Goal: Information Seeking & Learning: Learn about a topic

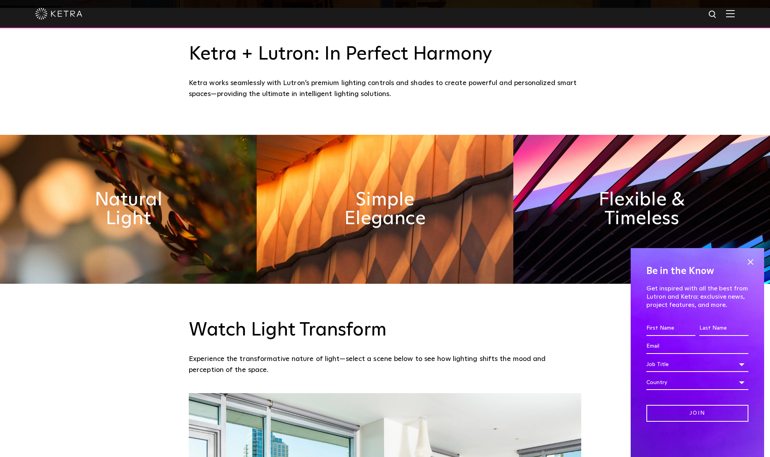
scroll to position [449, 0]
click at [755, 261] on span at bounding box center [750, 262] width 12 height 12
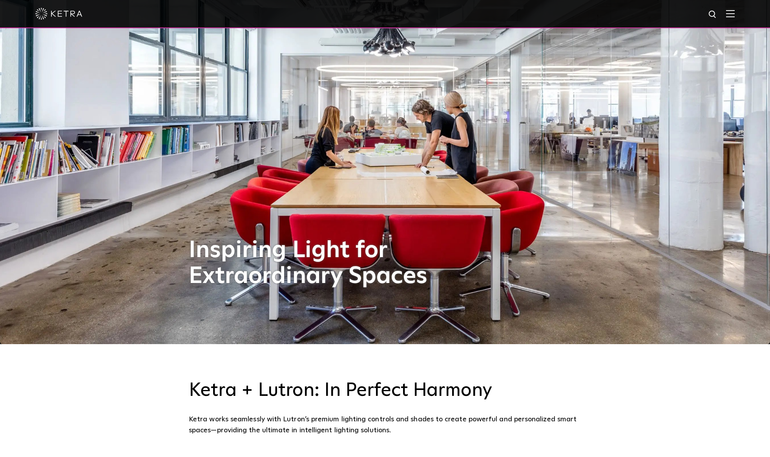
scroll to position [0, 0]
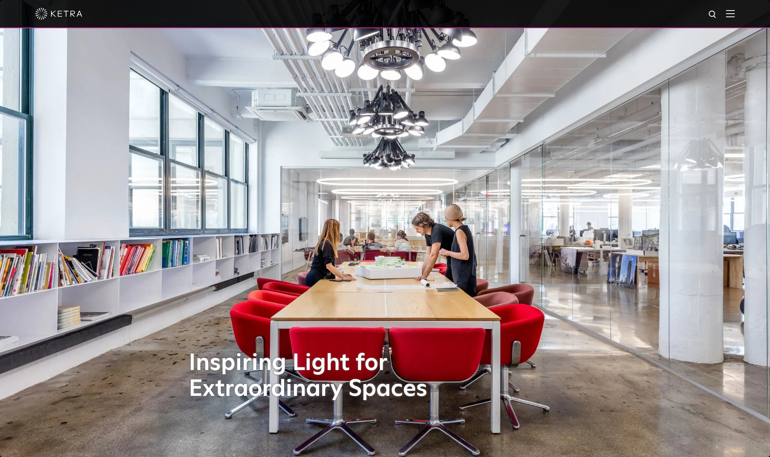
click at [743, 18] on div at bounding box center [385, 14] width 770 height 28
click at [734, 17] on img at bounding box center [730, 13] width 9 height 7
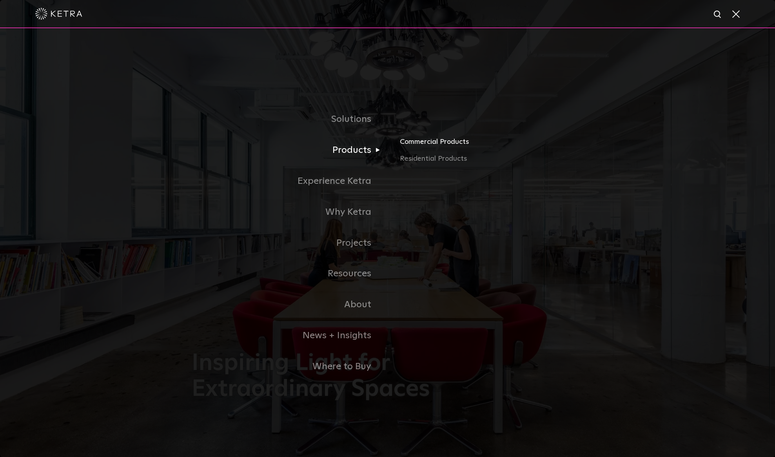
click at [437, 143] on link "Commercial Products" at bounding box center [492, 144] width 184 height 17
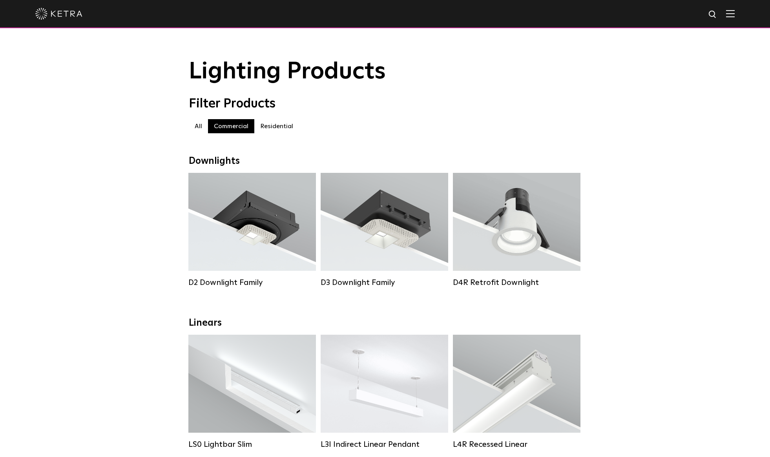
click at [278, 129] on label "Residential" at bounding box center [276, 126] width 45 height 14
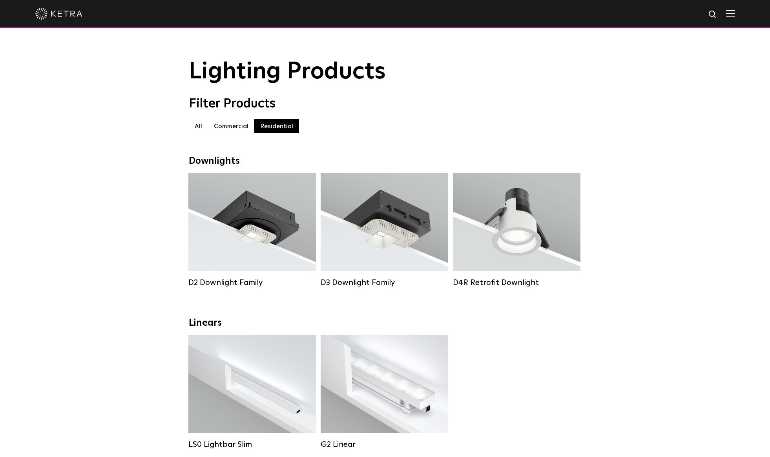
click at [236, 133] on label "Commercial" at bounding box center [231, 126] width 46 height 14
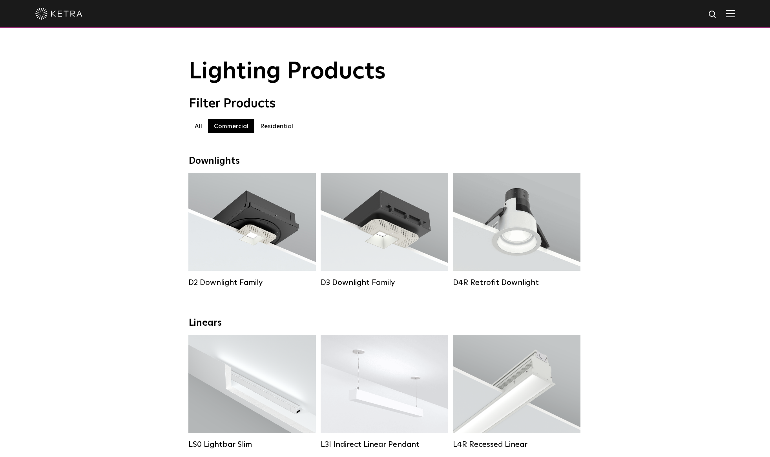
click at [734, 17] on img at bounding box center [730, 13] width 9 height 7
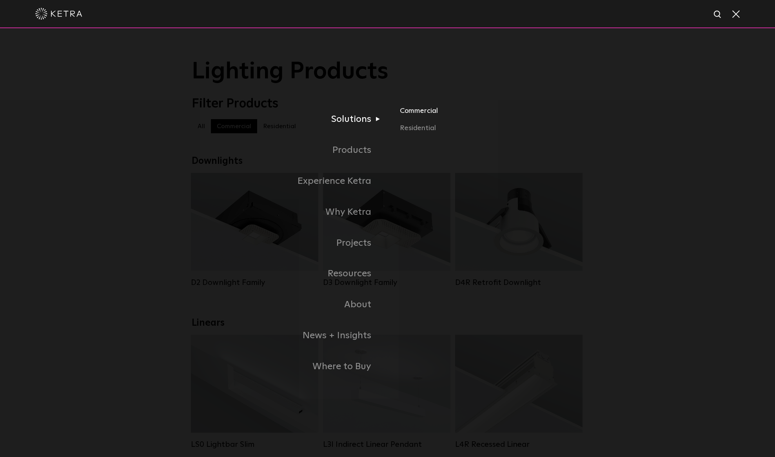
click at [417, 112] on link "Commercial" at bounding box center [492, 114] width 184 height 17
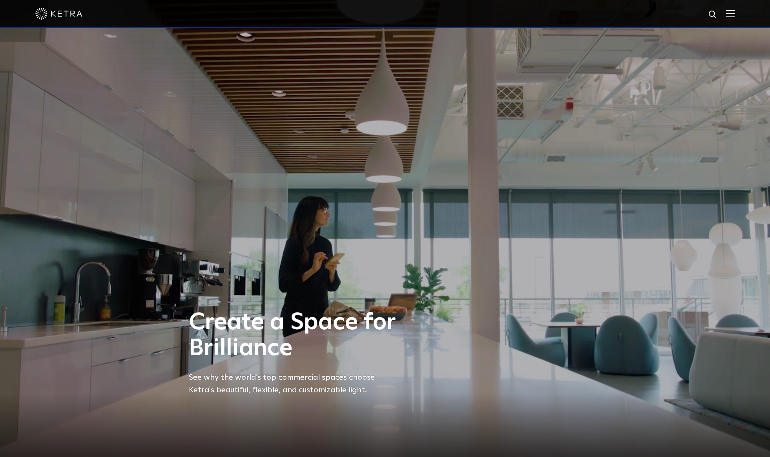
click at [740, 6] on div at bounding box center [385, 14] width 770 height 28
click at [734, 13] on img at bounding box center [730, 13] width 9 height 7
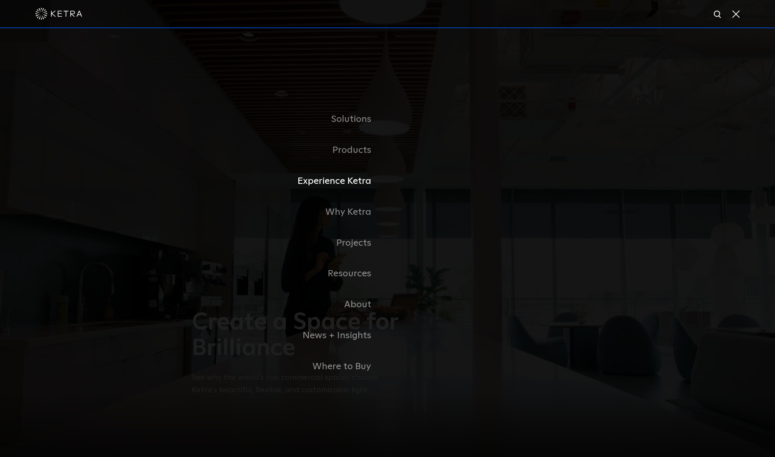
click at [351, 191] on link "Experience Ketra" at bounding box center [290, 181] width 196 height 31
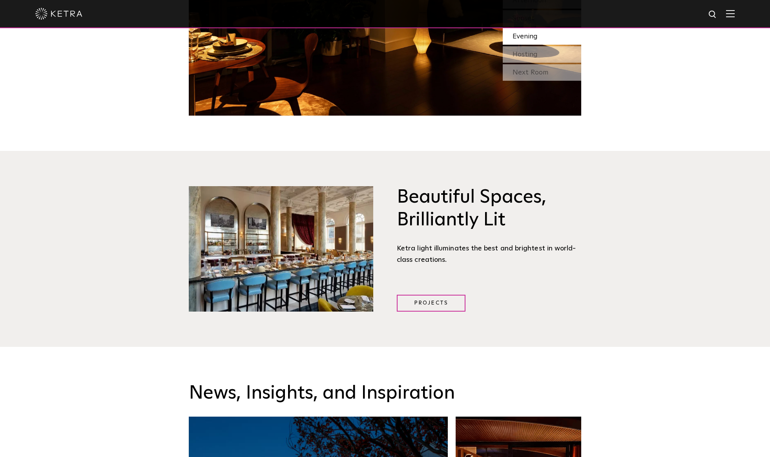
scroll to position [1001, 0]
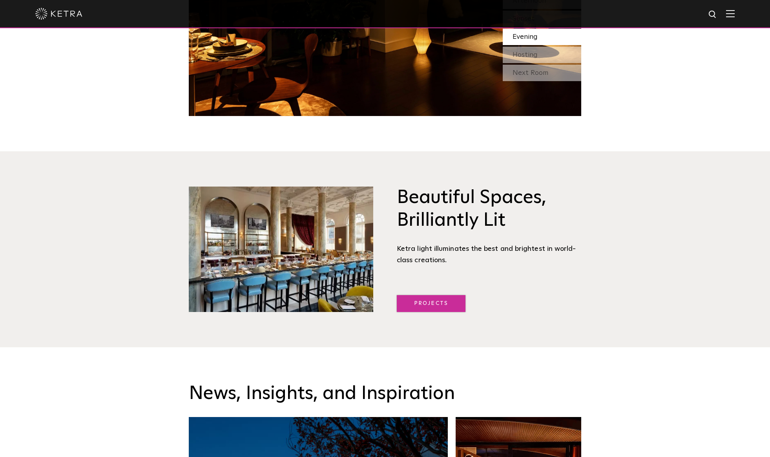
click at [439, 305] on link "Projects" at bounding box center [431, 303] width 69 height 17
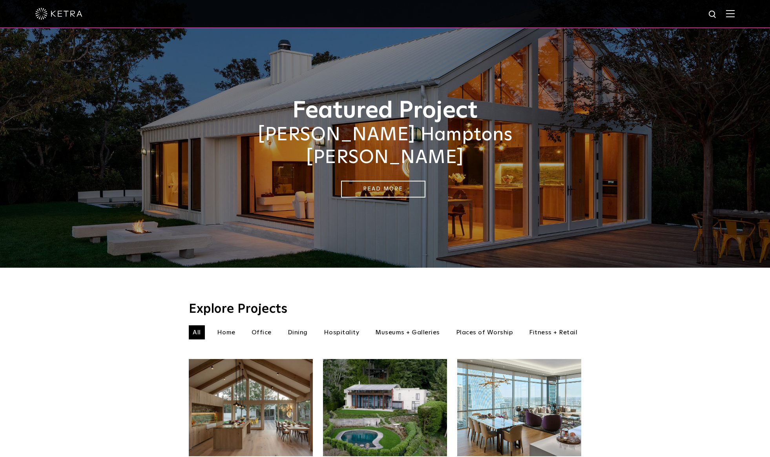
click at [734, 20] on div at bounding box center [384, 13] width 699 height 27
click at [734, 16] on img at bounding box center [730, 13] width 9 height 7
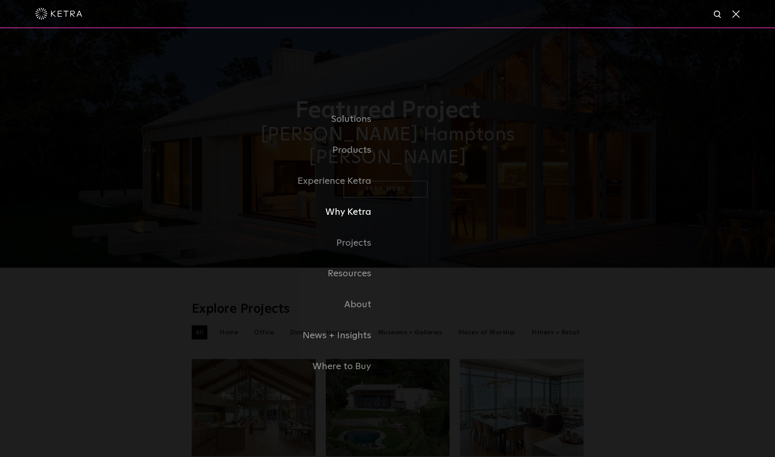
click at [349, 222] on link "Why Ketra" at bounding box center [290, 212] width 196 height 31
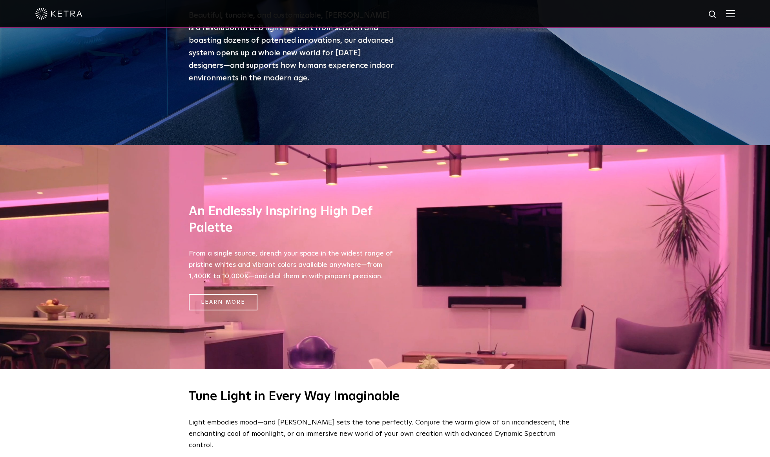
scroll to position [313, 0]
click at [222, 304] on link "Learn More" at bounding box center [223, 302] width 69 height 17
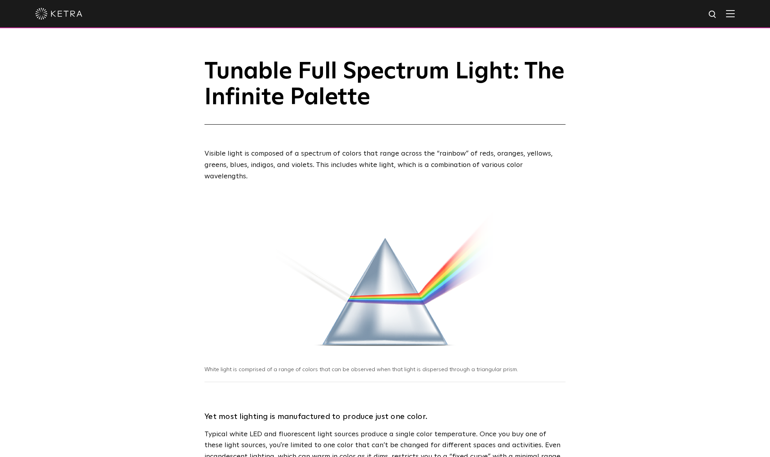
click at [734, 18] on span at bounding box center [730, 14] width 9 height 8
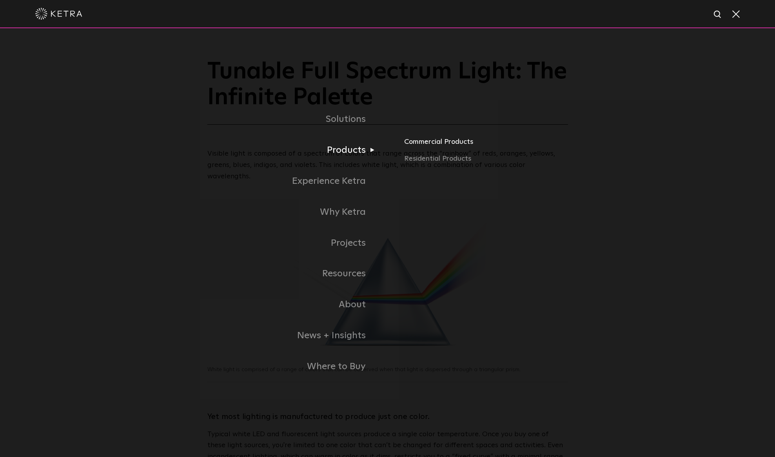
click at [419, 144] on link "Commercial Products" at bounding box center [527, 144] width 246 height 17
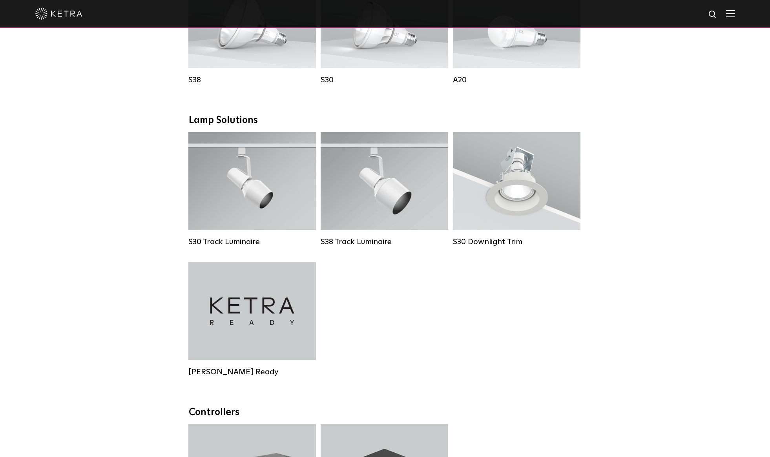
scroll to position [657, 0]
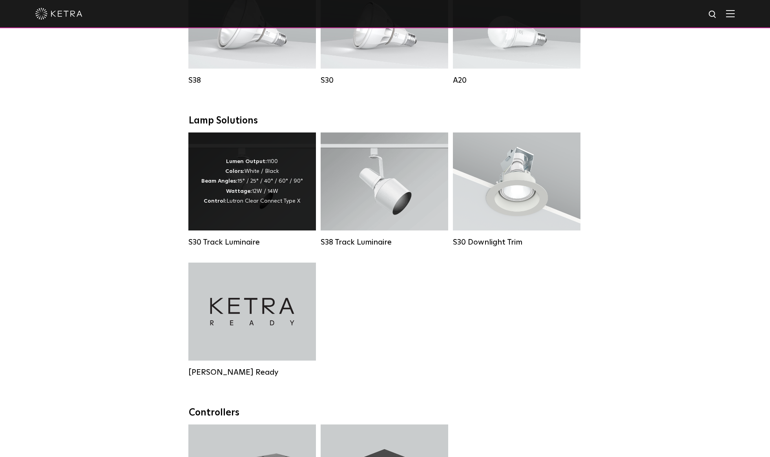
click at [247, 182] on div "Lumen Output: 1100 Colors: White / Black Beam Angles: 15° / 25° / 40° / 60° / 9…" at bounding box center [252, 181] width 102 height 49
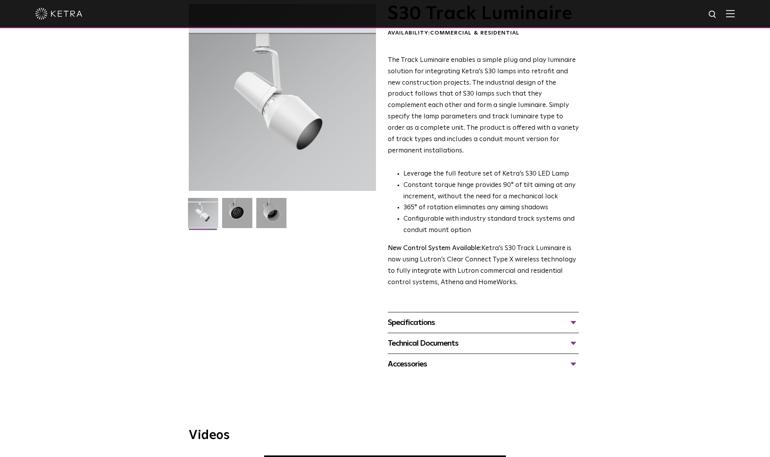
scroll to position [60, 0]
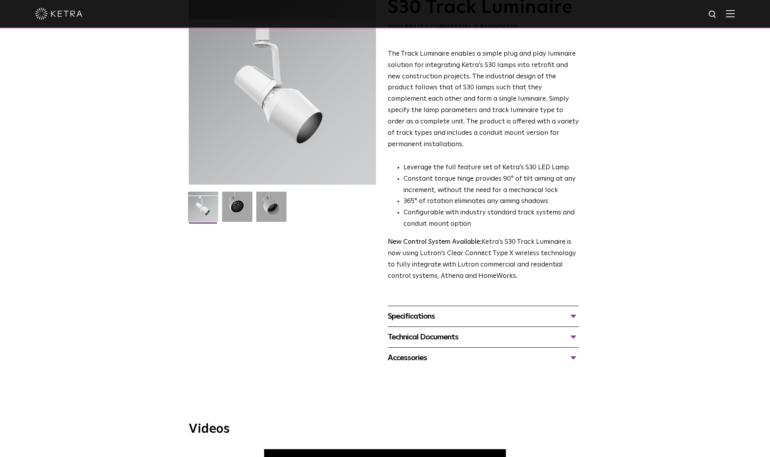
click at [428, 310] on div "Specifications" at bounding box center [483, 316] width 191 height 13
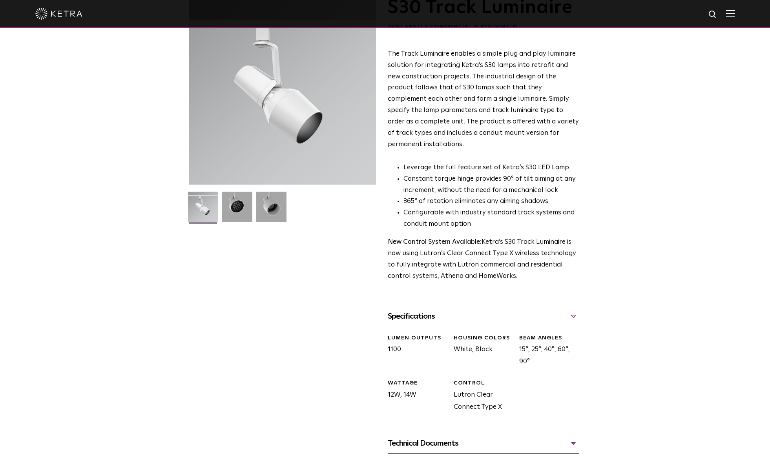
click at [428, 310] on div "Specifications" at bounding box center [483, 316] width 191 height 13
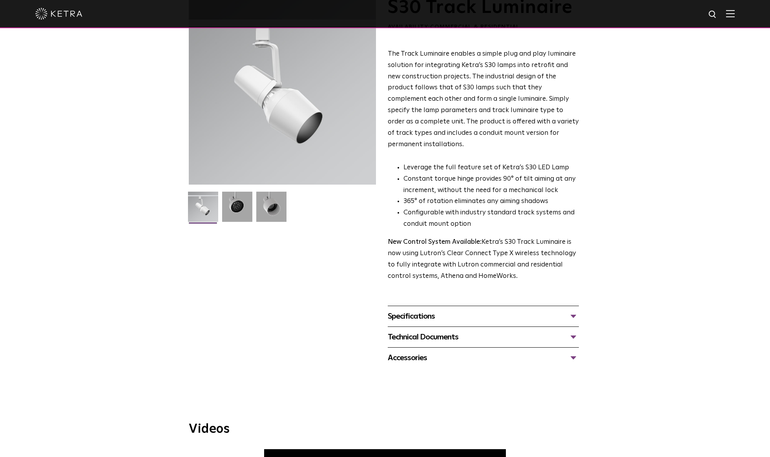
scroll to position [115, 0]
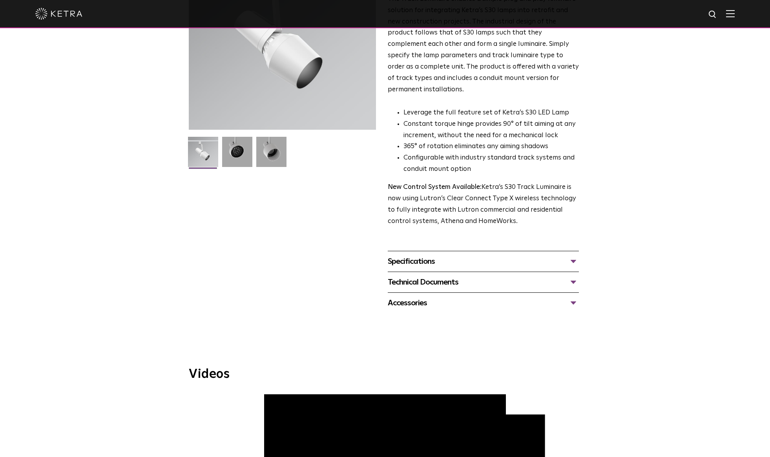
click at [430, 278] on div "Technical Documents S30 Track Luminaire Specification Sheet S30 Track Installat…" at bounding box center [483, 282] width 191 height 21
click at [430, 276] on div "Technical Documents" at bounding box center [483, 282] width 191 height 13
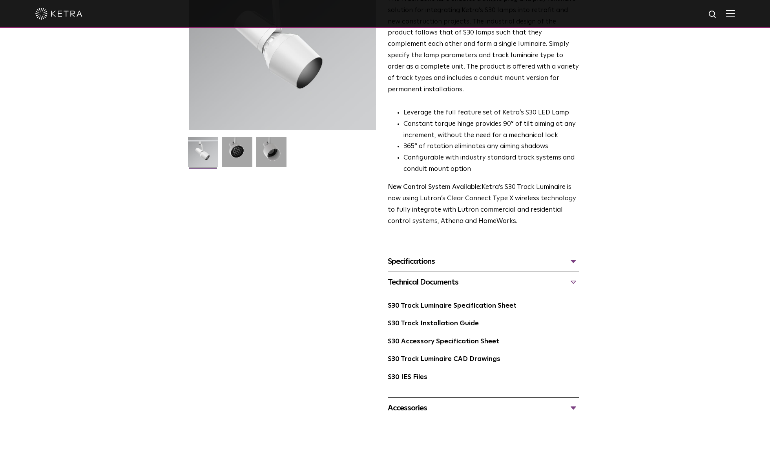
click at [430, 276] on div "Technical Documents" at bounding box center [483, 282] width 191 height 13
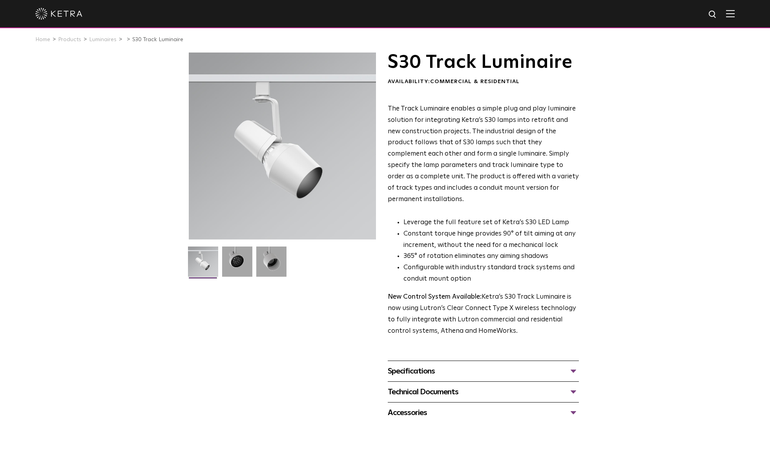
scroll to position [0, 0]
